Goal: Navigation & Orientation: Understand site structure

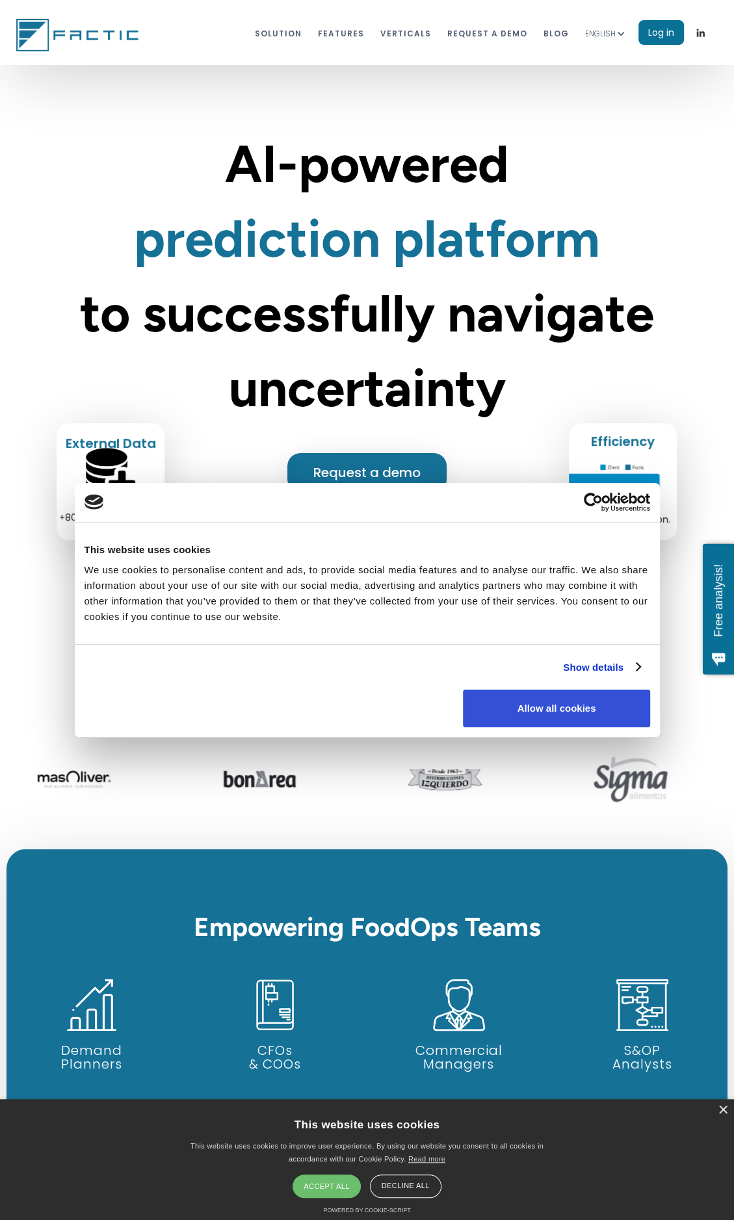
click at [519, 708] on button "Allow all cookies" at bounding box center [556, 709] width 187 height 38
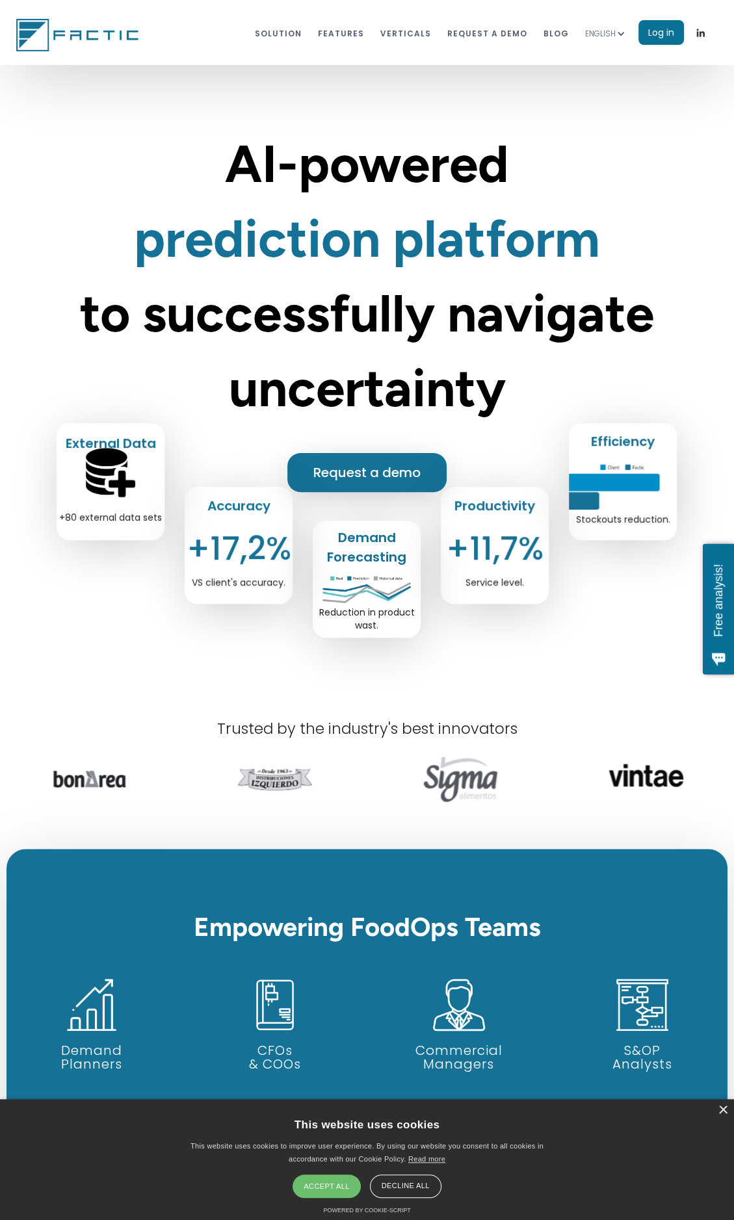
click at [619, 36] on div at bounding box center [620, 33] width 9 height 9
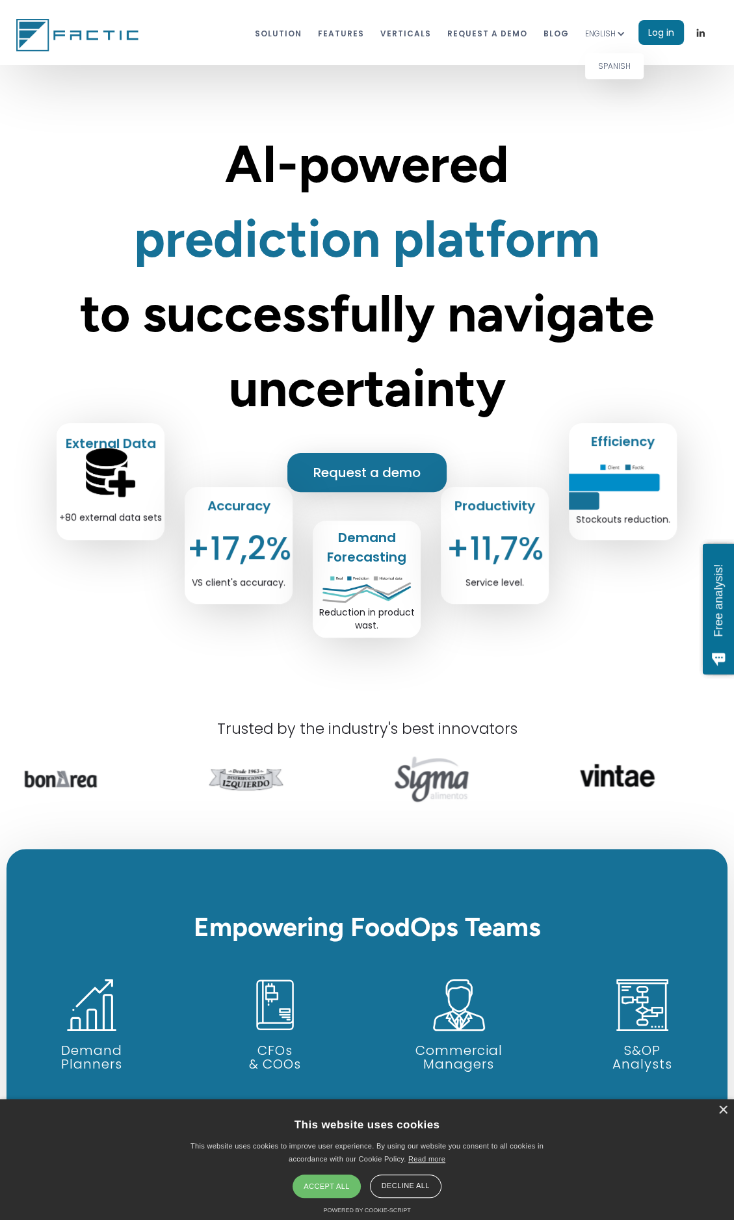
click at [616, 64] on link "SPANISH" at bounding box center [614, 66] width 59 height 26
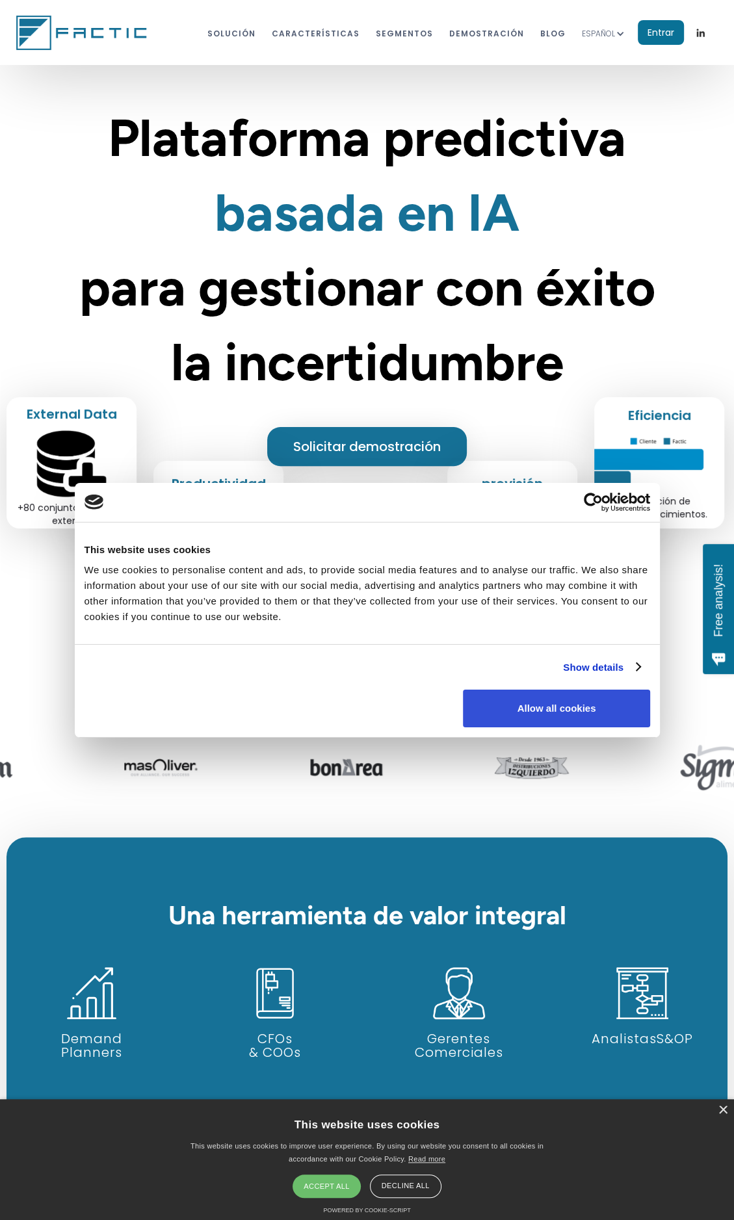
click at [505, 706] on button "Allow all cookies" at bounding box center [556, 709] width 187 height 38
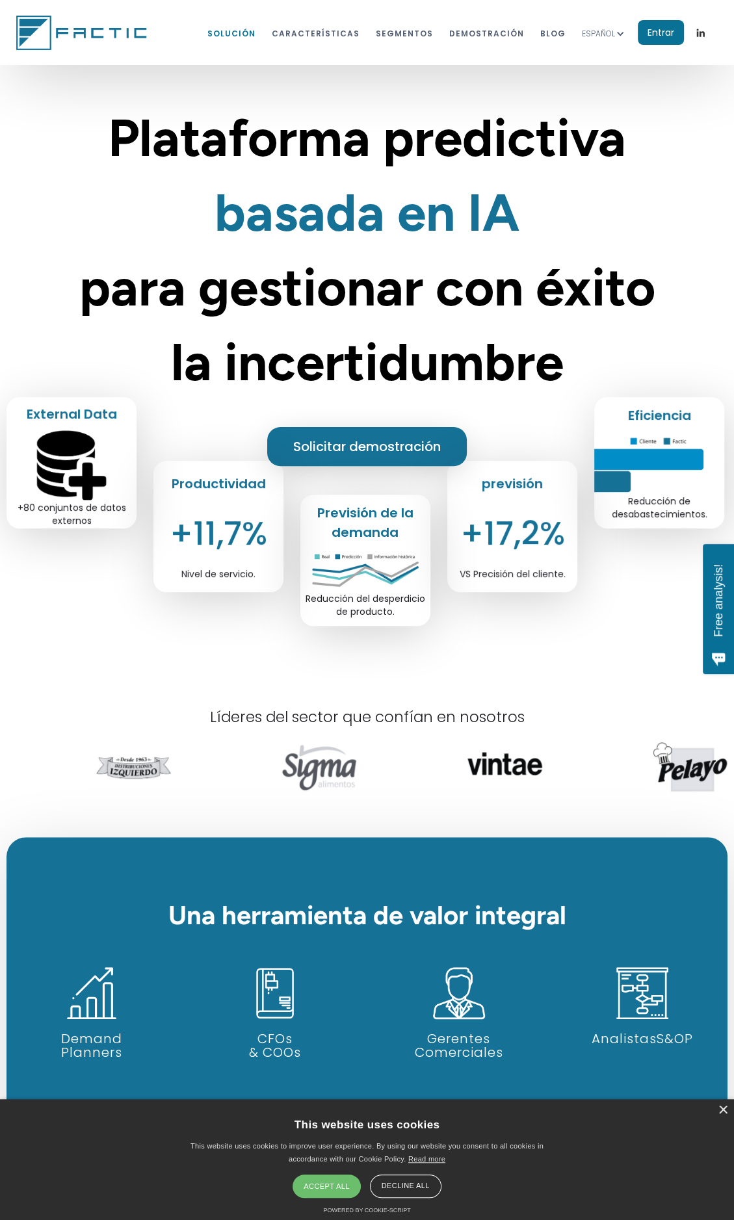
click at [255, 33] on link "Solución" at bounding box center [231, 33] width 48 height 24
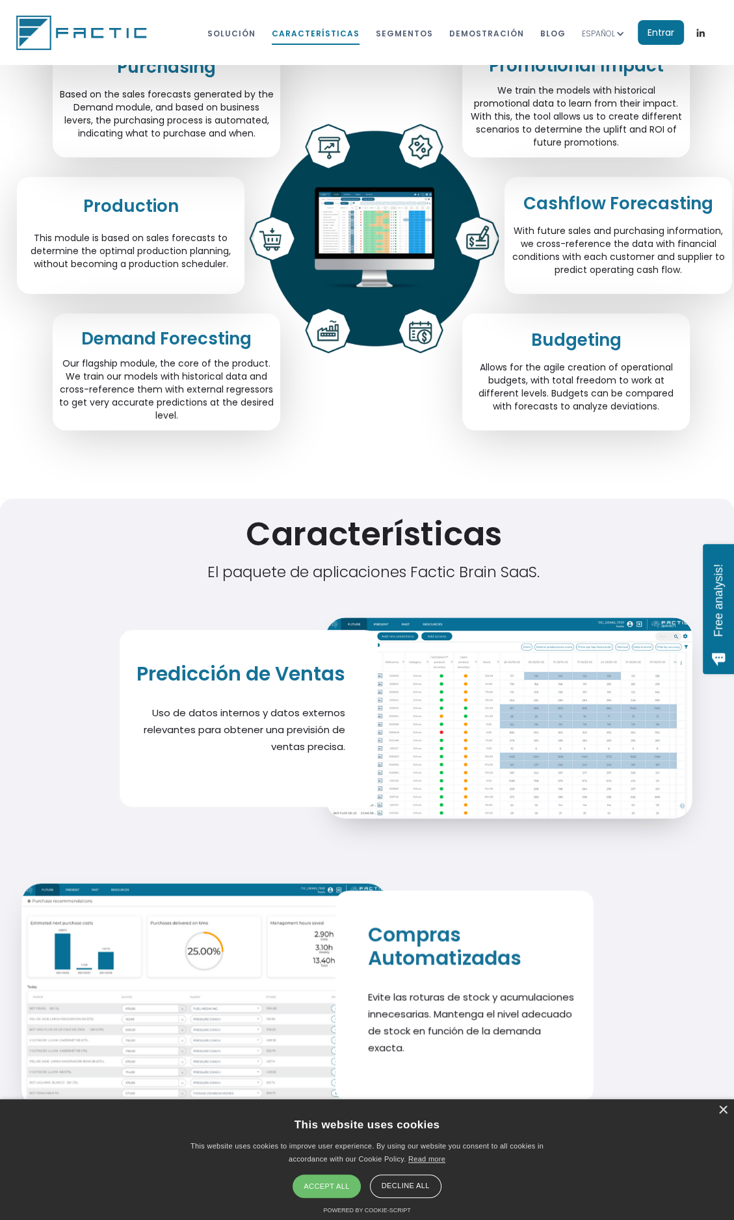
scroll to position [4283, 0]
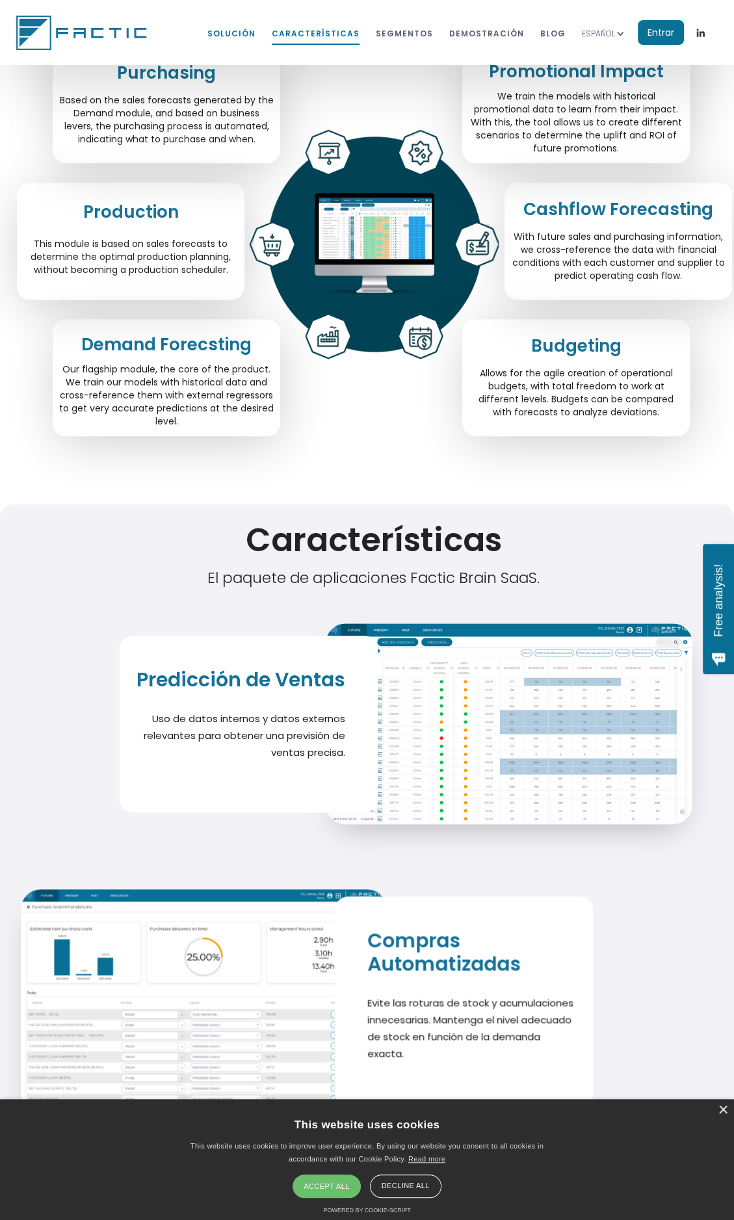
click at [256, 34] on link "Solución" at bounding box center [231, 33] width 48 height 24
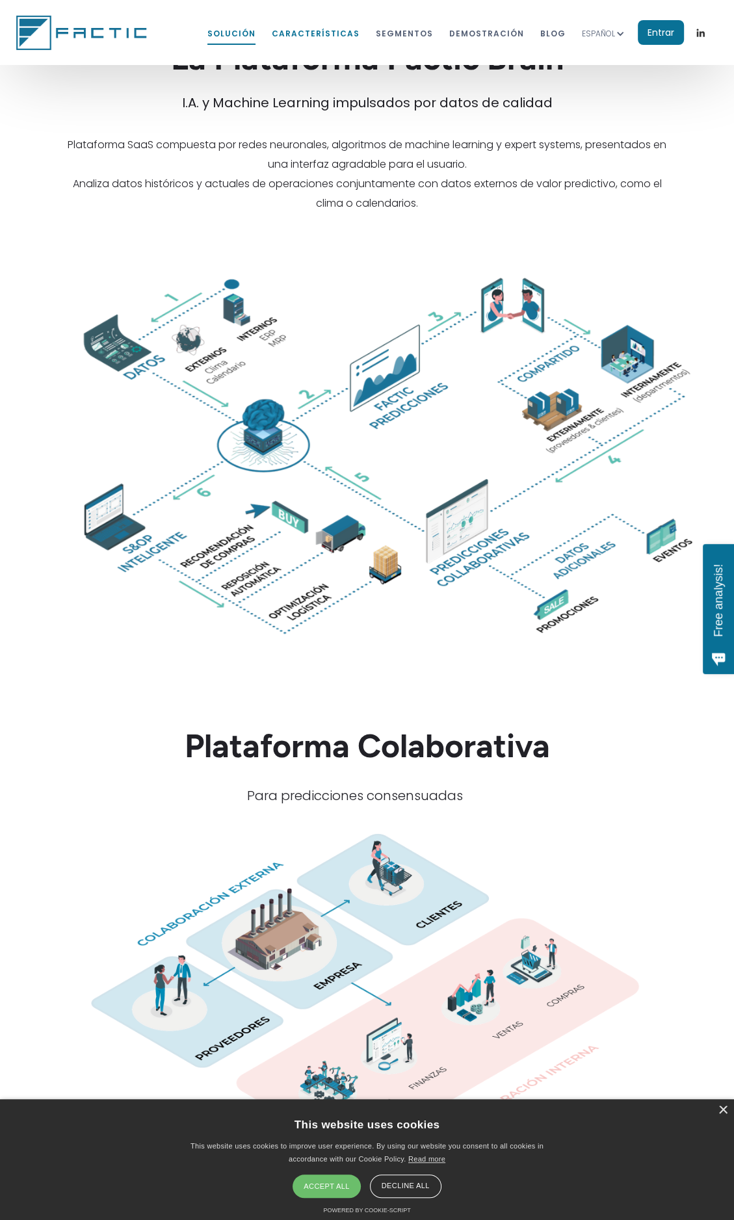
click at [311, 33] on link "características" at bounding box center [316, 33] width 88 height 24
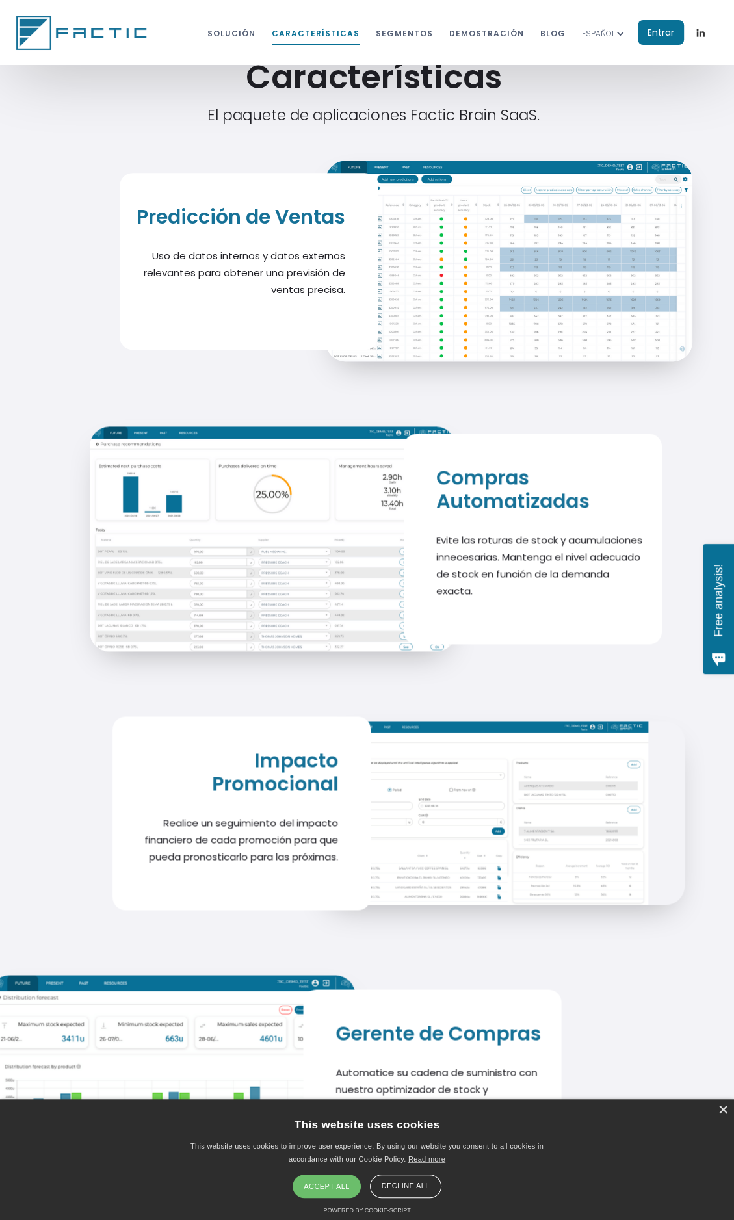
scroll to position [4746, 0]
click at [397, 32] on link "segmentos" at bounding box center [404, 33] width 57 height 24
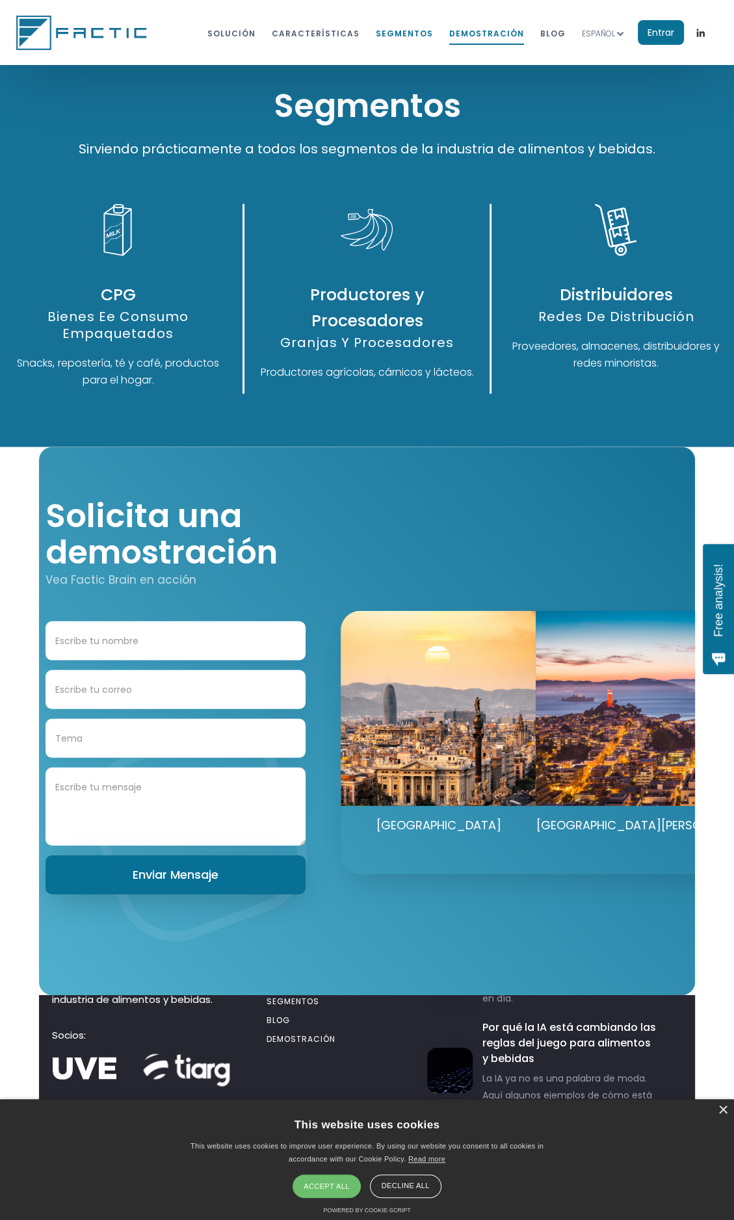
scroll to position [6078, 0]
